Goal: Task Accomplishment & Management: Complete application form

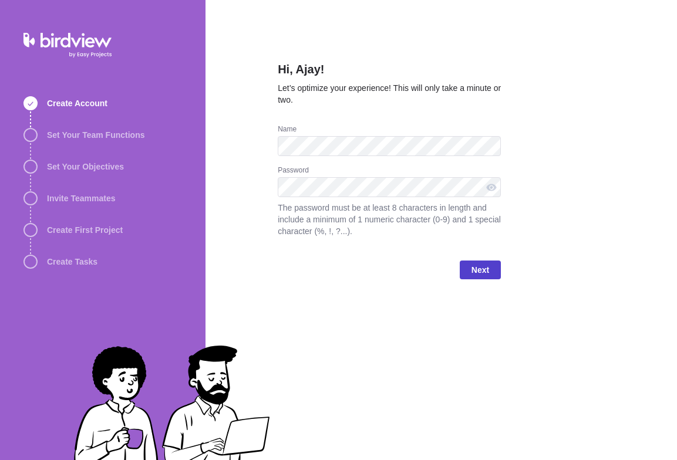
click at [480, 275] on span "Next" at bounding box center [480, 270] width 18 height 14
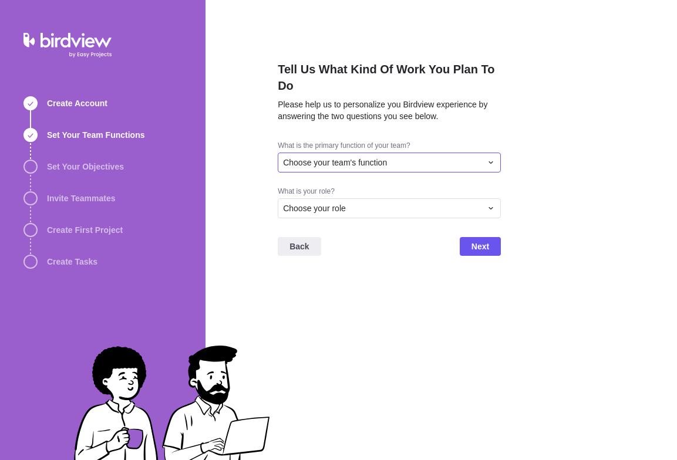
click at [490, 161] on icon at bounding box center [490, 162] width 9 height 9
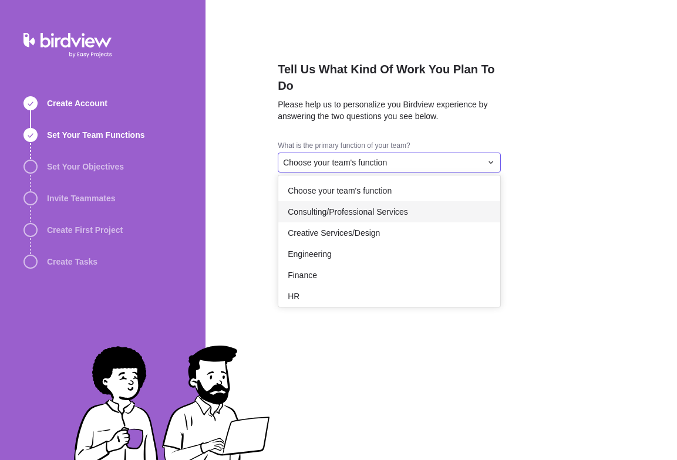
click at [421, 219] on div "Consulting/Professional Services" at bounding box center [389, 211] width 222 height 21
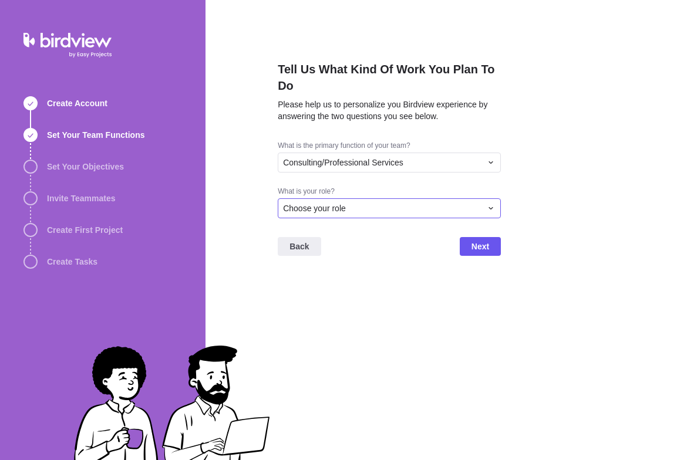
click at [396, 217] on div "Choose your role" at bounding box center [389, 208] width 223 height 20
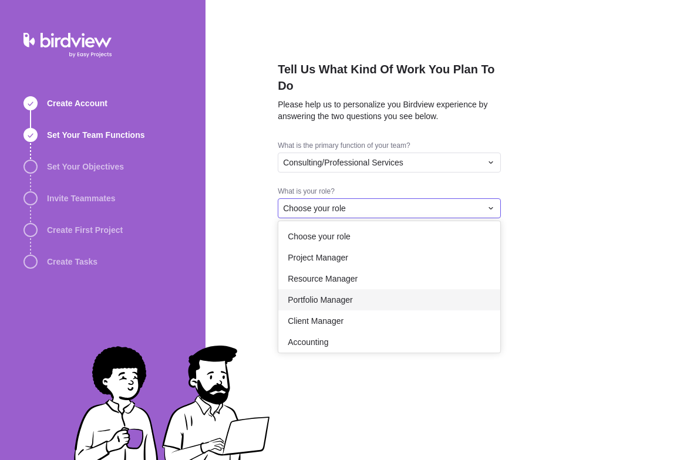
click at [332, 296] on span "Portfolio Manager" at bounding box center [320, 300] width 65 height 12
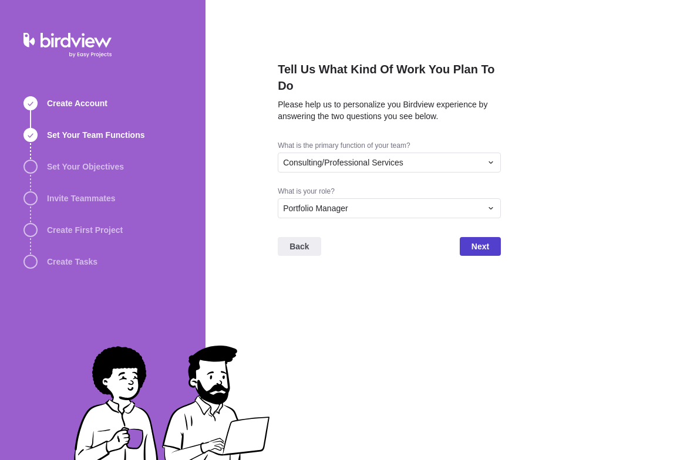
click at [474, 246] on span "Next" at bounding box center [480, 246] width 18 height 14
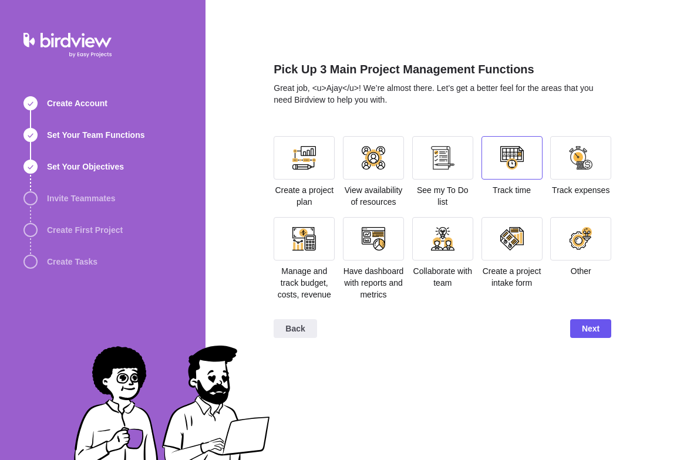
click at [499, 163] on div at bounding box center [511, 157] width 61 height 43
click at [586, 328] on span "Next" at bounding box center [591, 329] width 18 height 14
click at [526, 245] on div at bounding box center [511, 238] width 61 height 43
click at [465, 246] on div at bounding box center [442, 238] width 61 height 43
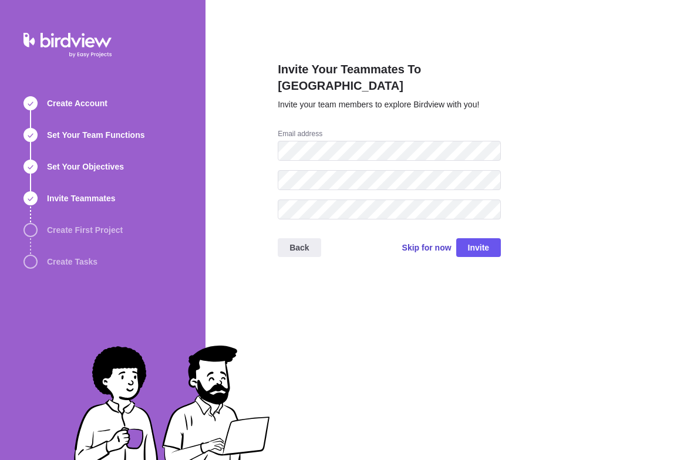
click at [424, 242] on span "Skip for now" at bounding box center [426, 248] width 49 height 12
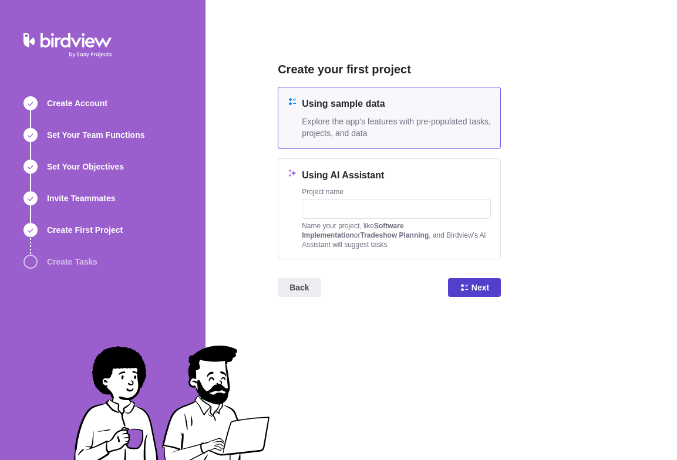
click at [467, 290] on icon at bounding box center [464, 287] width 7 height 7
